Goal: Find specific page/section: Find specific page/section

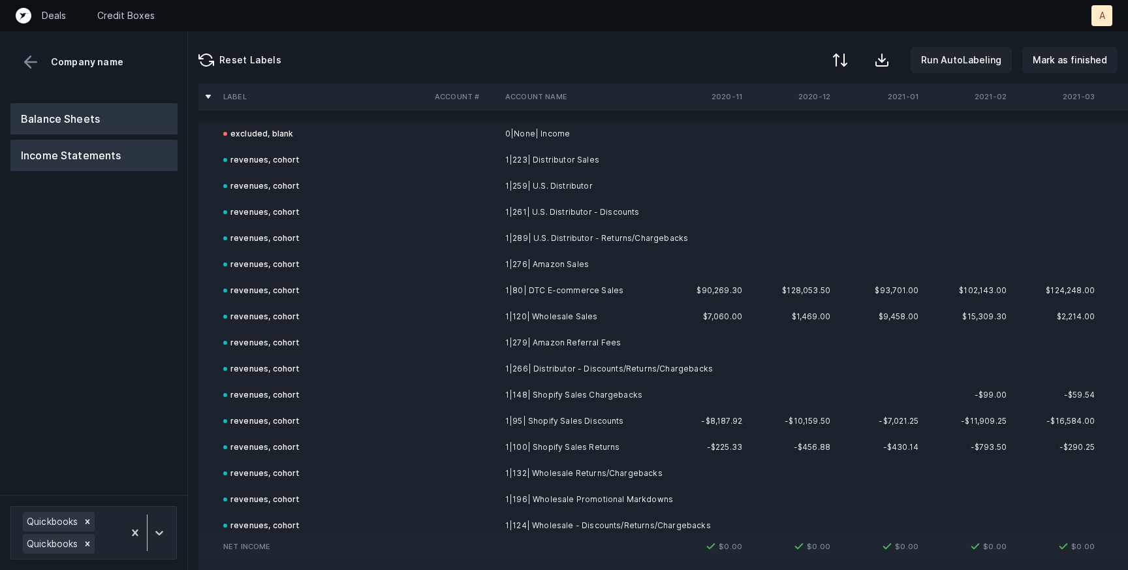
click at [67, 110] on button "Balance Sheets" at bounding box center [93, 118] width 167 height 31
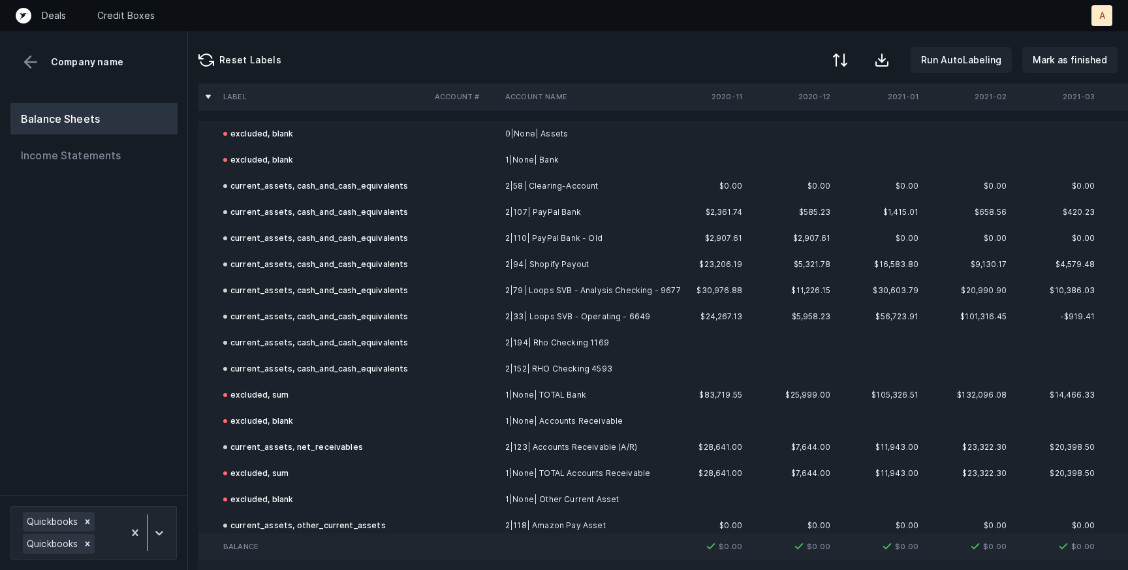
drag, startPoint x: 79, startPoint y: 158, endPoint x: 92, endPoint y: 174, distance: 20.4
click at [79, 158] on button "Income Statements" at bounding box center [93, 155] width 167 height 31
